Goal: Task Accomplishment & Management: Use online tool/utility

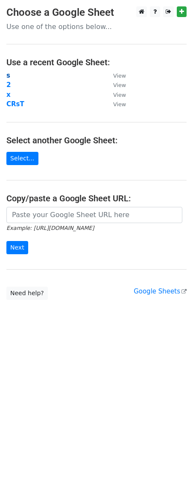
click at [8, 78] on strong "s" at bounding box center [8, 76] width 4 height 8
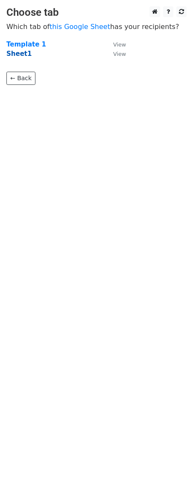
click at [10, 54] on strong "Sheet1" at bounding box center [18, 54] width 25 height 8
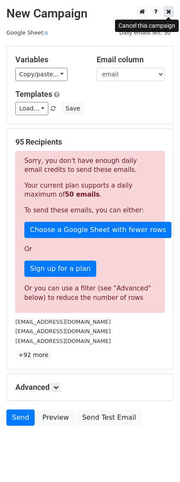
click at [166, 10] on icon at bounding box center [168, 12] width 5 height 6
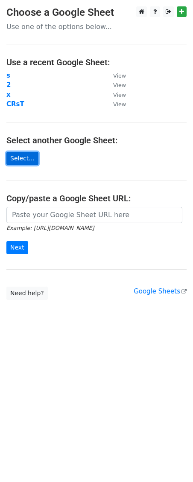
click at [21, 160] on link "Select..." at bounding box center [22, 158] width 32 height 13
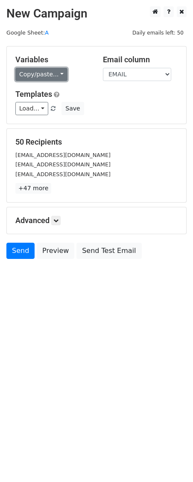
click at [54, 75] on link "Copy/paste..." at bounding box center [41, 74] width 52 height 13
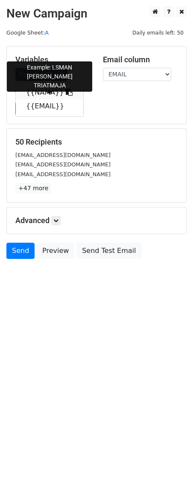
click at [66, 94] on icon at bounding box center [69, 92] width 7 height 7
